Goal: Task Accomplishment & Management: Complete application form

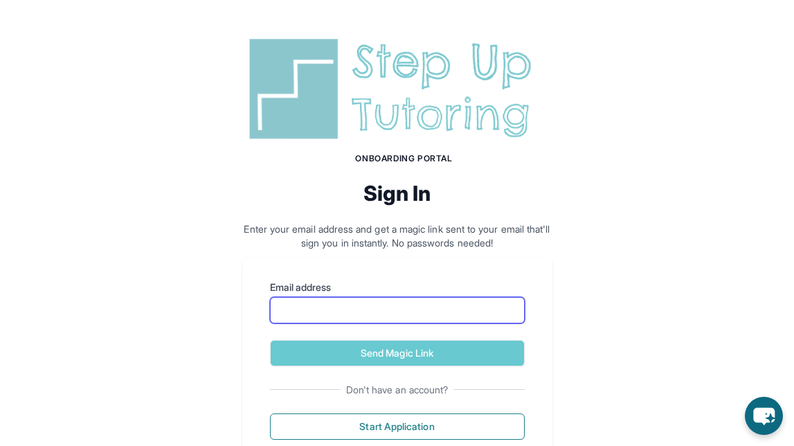
click at [417, 300] on input "Email address" at bounding box center [397, 310] width 255 height 26
type input "**********"
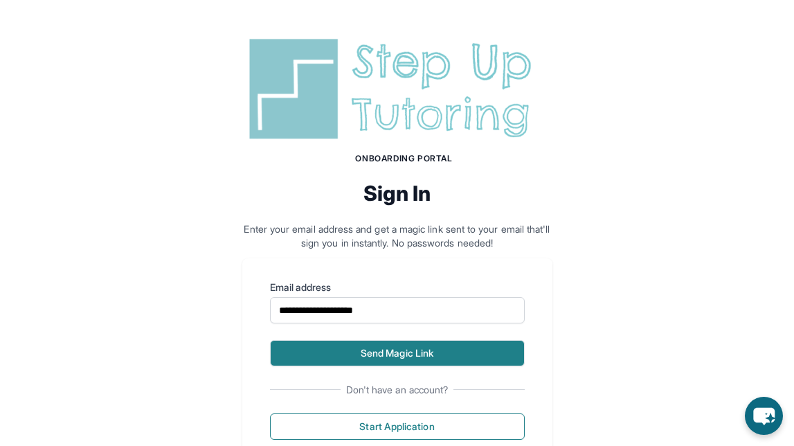
click at [383, 352] on button "Send Magic Link" at bounding box center [397, 353] width 255 height 26
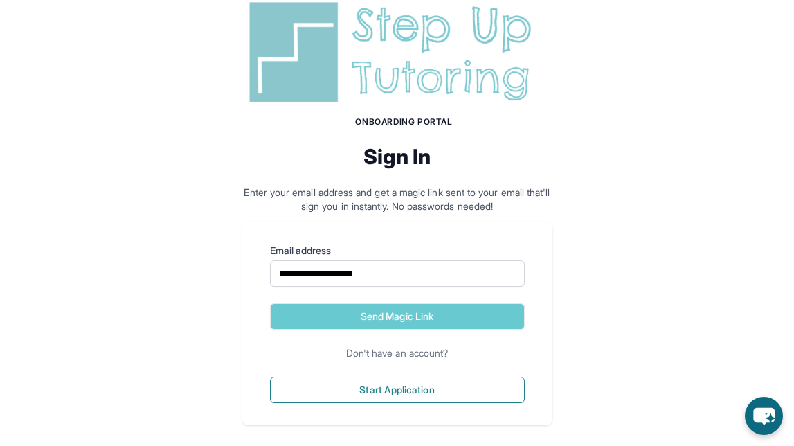
scroll to position [113, 0]
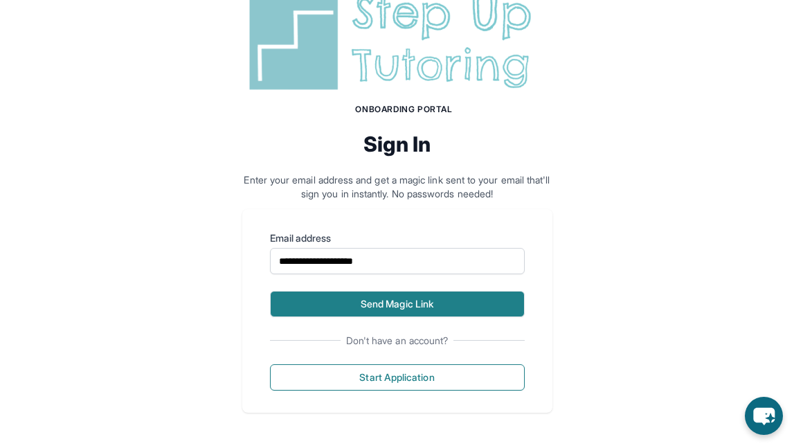
click at [426, 302] on button "Send Magic Link" at bounding box center [397, 304] width 255 height 26
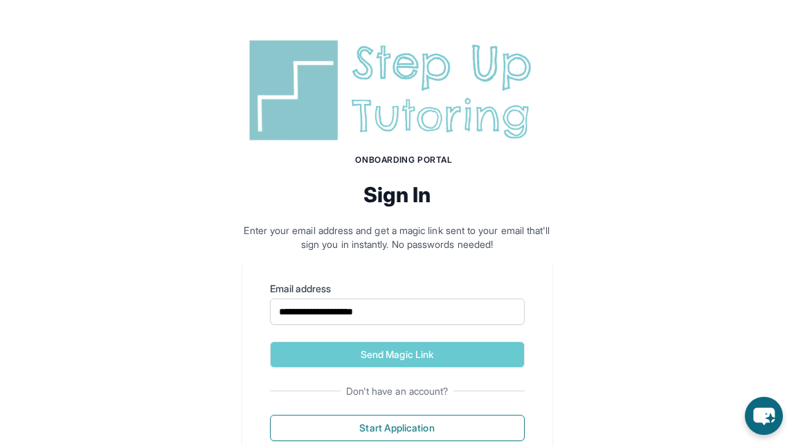
scroll to position [77, 0]
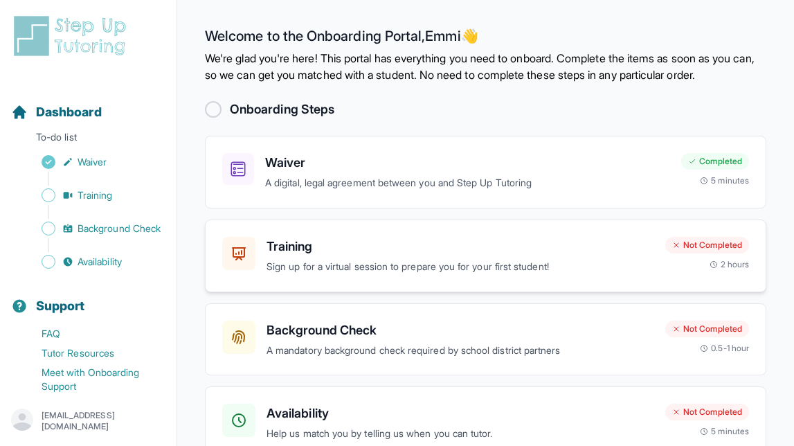
click at [626, 275] on p "Sign up for a virtual session to prepare you for your first student!" at bounding box center [460, 267] width 388 height 16
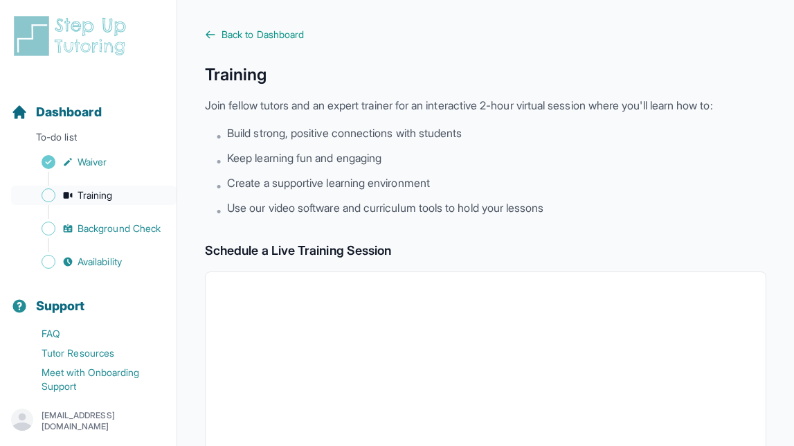
click at [86, 203] on link "Training" at bounding box center [93, 194] width 165 height 19
click at [289, 32] on span "Back to Dashboard" at bounding box center [262, 35] width 82 height 14
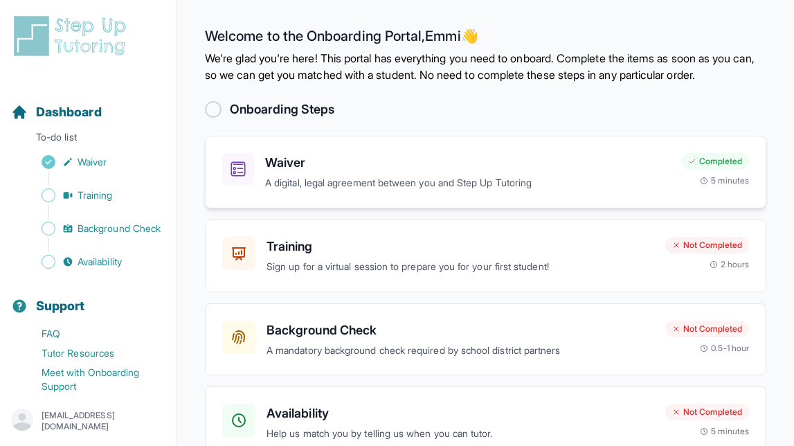
scroll to position [93, 0]
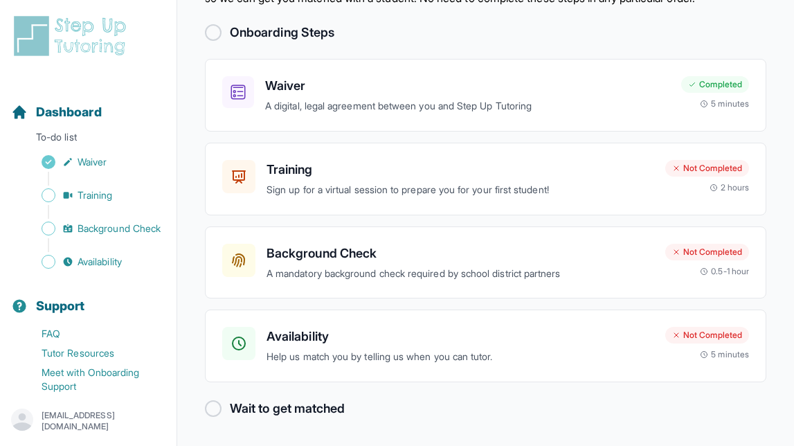
click at [213, 31] on div at bounding box center [213, 32] width 17 height 17
click at [454, 275] on p "A mandatory background check required by school district partners" at bounding box center [460, 274] width 388 height 16
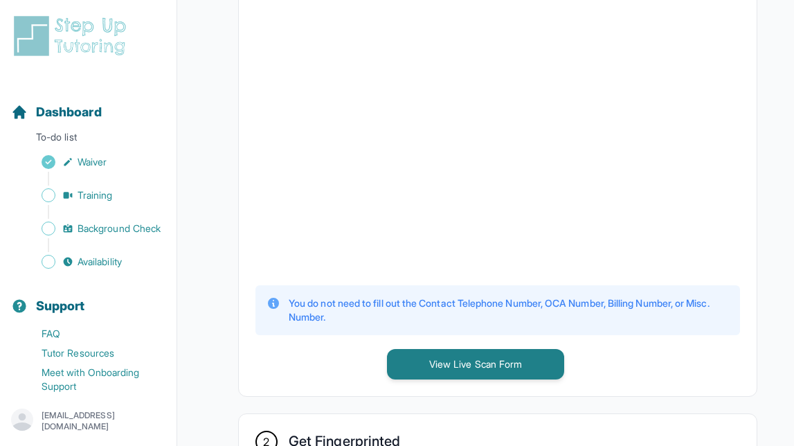
scroll to position [430, 0]
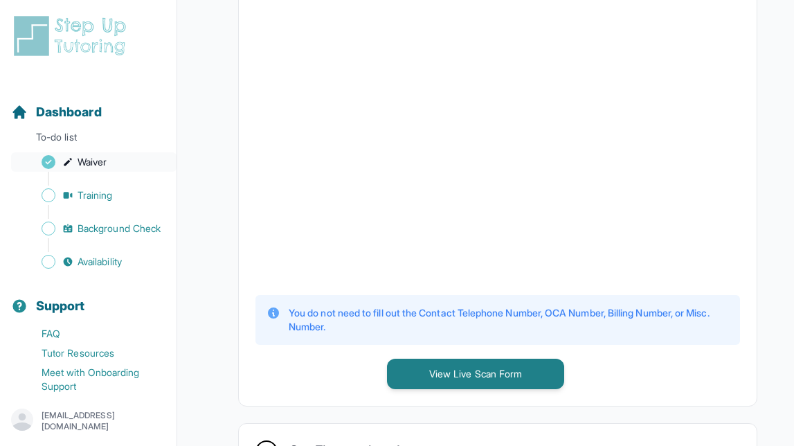
click at [87, 157] on span "Waiver" at bounding box center [92, 162] width 29 height 14
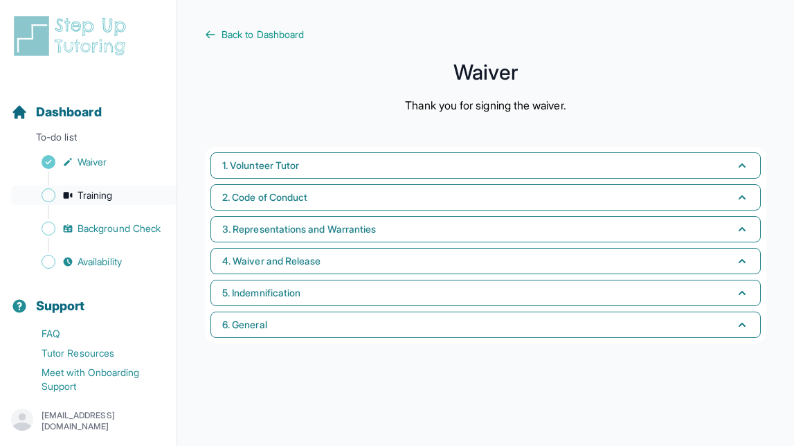
click at [87, 192] on span "Training" at bounding box center [95, 195] width 35 height 14
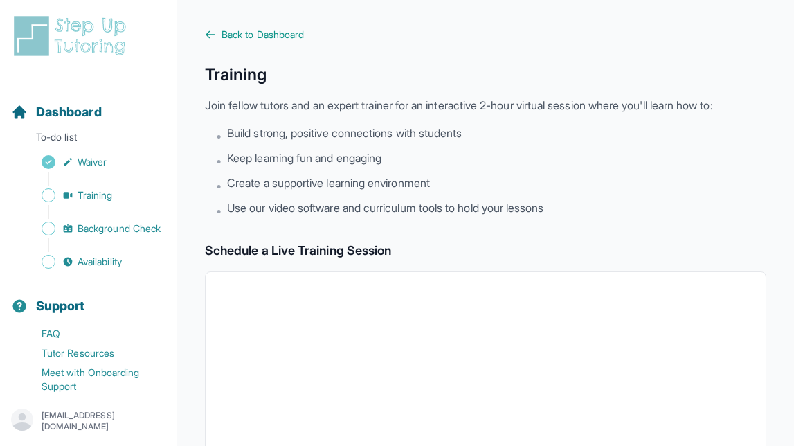
click at [84, 217] on div "Sidebar" at bounding box center [91, 212] width 160 height 14
click at [85, 233] on span "Background Check" at bounding box center [119, 228] width 83 height 14
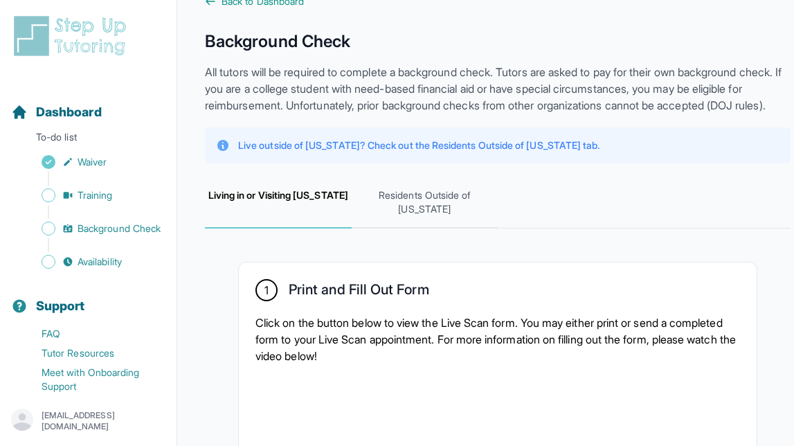
scroll to position [34, 0]
click at [97, 194] on span "Training" at bounding box center [95, 195] width 35 height 14
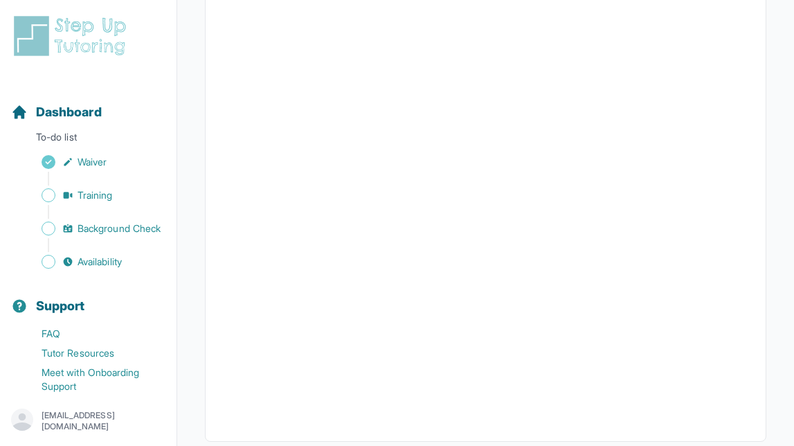
scroll to position [529, 0]
click at [68, 259] on icon "Sidebar" at bounding box center [67, 261] width 11 height 11
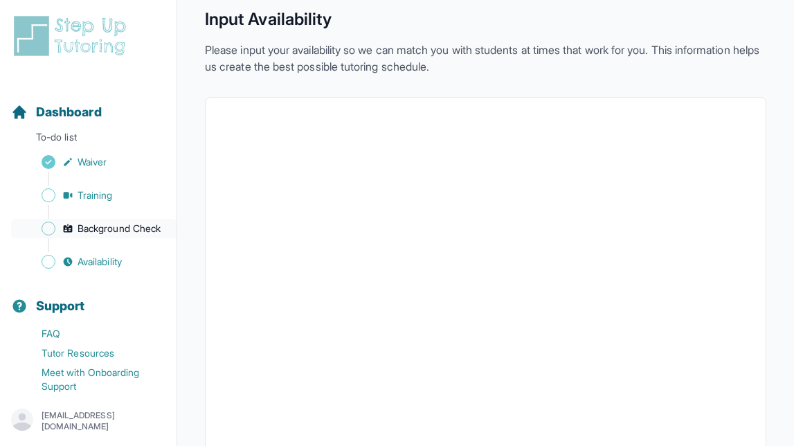
scroll to position [358, 0]
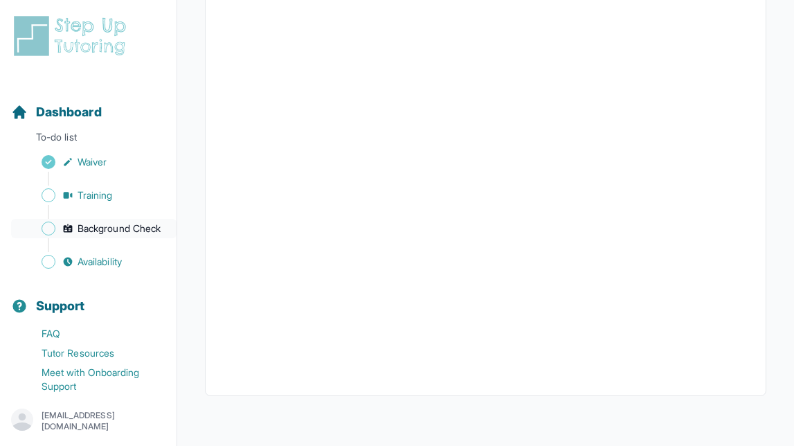
click at [51, 231] on span "Sidebar" at bounding box center [49, 228] width 14 height 14
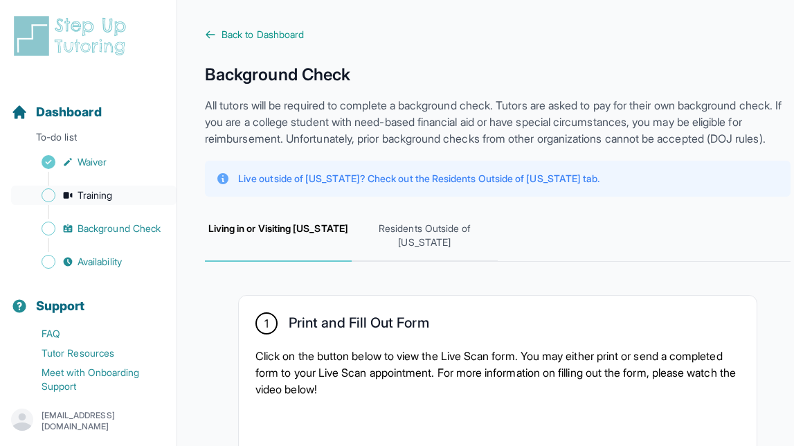
click at [87, 197] on span "Training" at bounding box center [95, 195] width 35 height 14
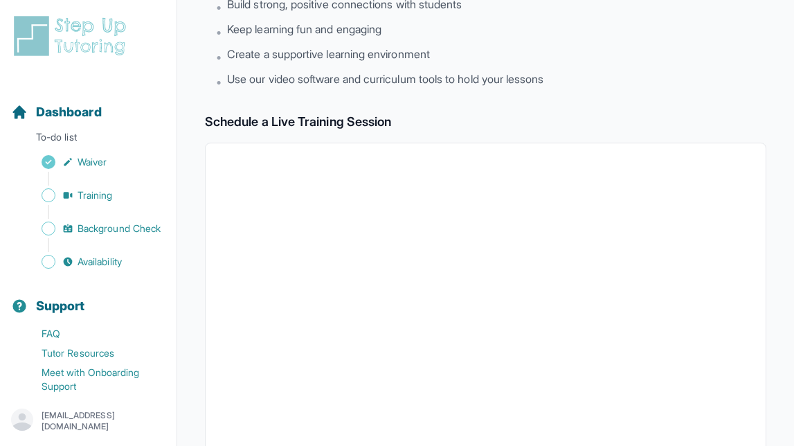
scroll to position [480, 0]
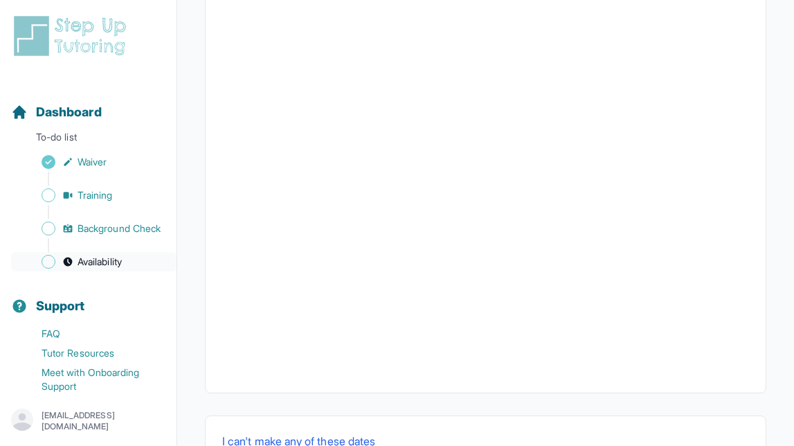
click at [105, 256] on span "Availability" at bounding box center [100, 262] width 44 height 14
click at [109, 258] on span "Availability" at bounding box center [100, 262] width 44 height 14
click at [109, 257] on span "Availability" at bounding box center [100, 262] width 44 height 14
click at [75, 159] on link "Waiver" at bounding box center [93, 161] width 165 height 19
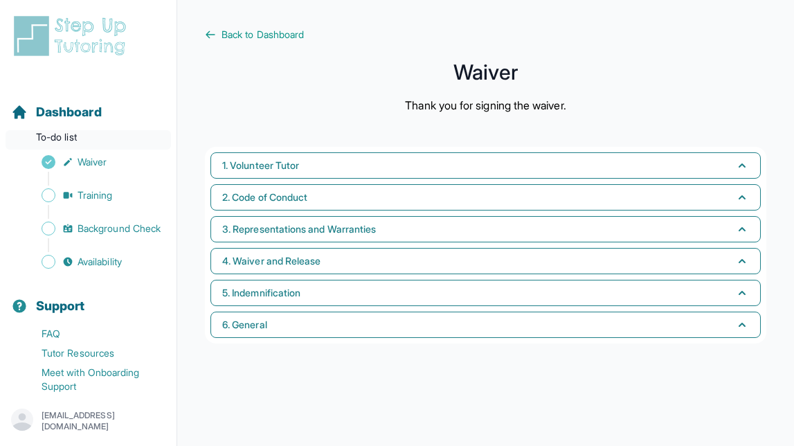
click at [69, 132] on p "To-do list" at bounding box center [88, 139] width 165 height 19
click at [47, 116] on span "Dashboard" at bounding box center [69, 111] width 66 height 19
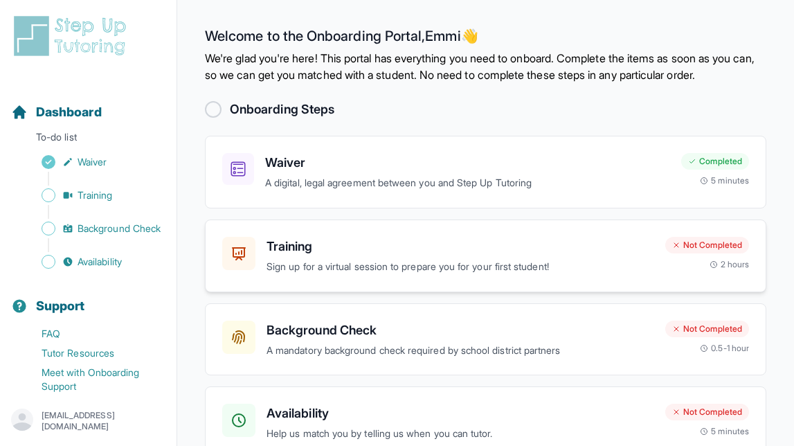
scroll to position [93, 0]
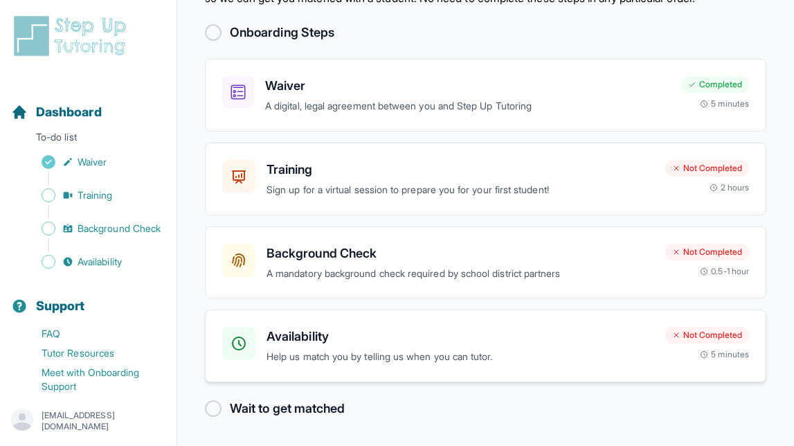
click at [457, 363] on p "Help us match you by telling us when you can tutor." at bounding box center [460, 357] width 388 height 16
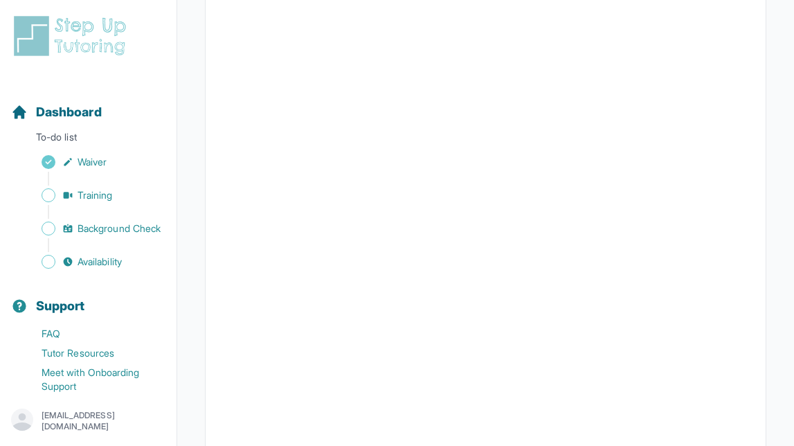
scroll to position [358, 0]
click at [93, 263] on span "Availability" at bounding box center [100, 262] width 44 height 14
click at [44, 105] on span "Dashboard" at bounding box center [69, 111] width 66 height 19
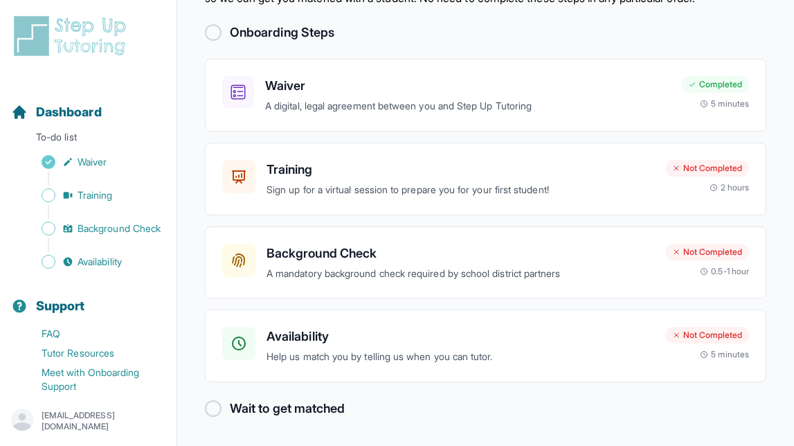
scroll to position [93, 0]
click at [247, 269] on div at bounding box center [238, 260] width 33 height 33
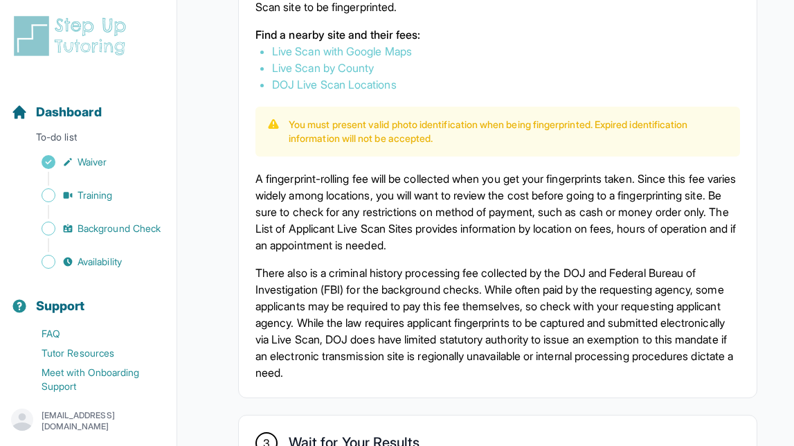
scroll to position [926, 0]
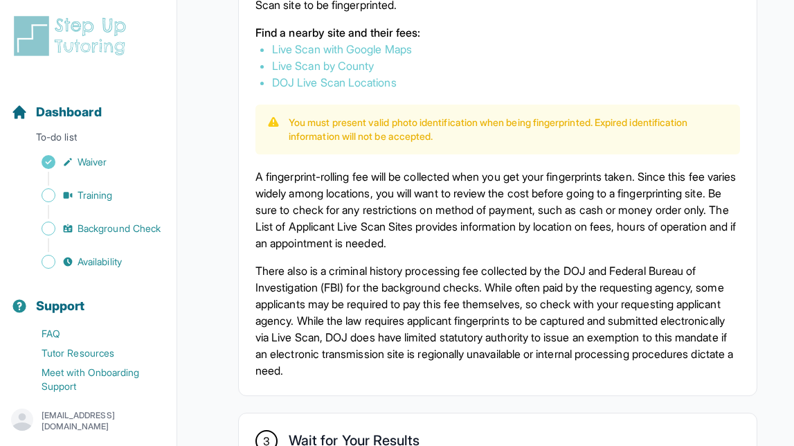
click at [352, 56] on link "Live Scan with Google Maps" at bounding box center [342, 49] width 140 height 14
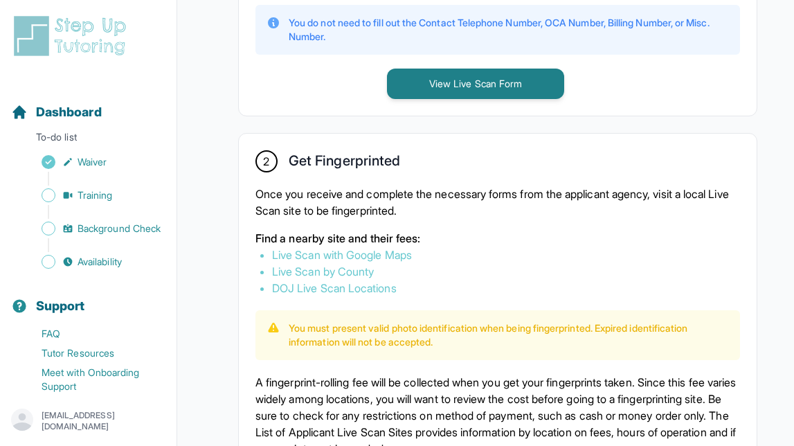
scroll to position [0, 0]
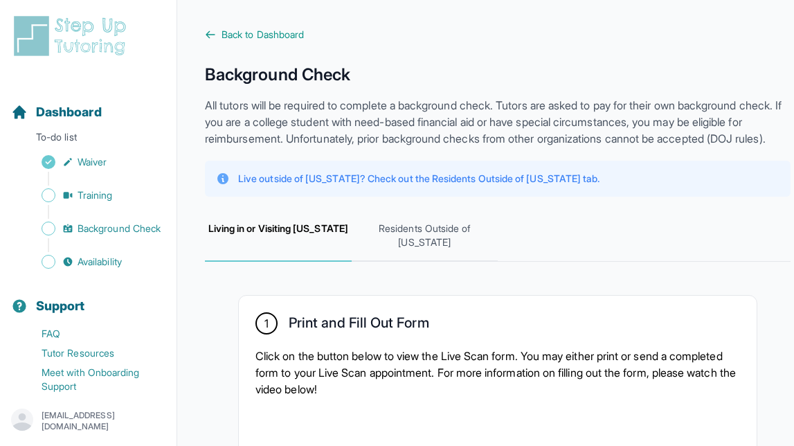
click at [60, 208] on div "Sidebar" at bounding box center [91, 212] width 160 height 14
click at [69, 187] on link "Training" at bounding box center [93, 194] width 165 height 19
